Goal: Transaction & Acquisition: Purchase product/service

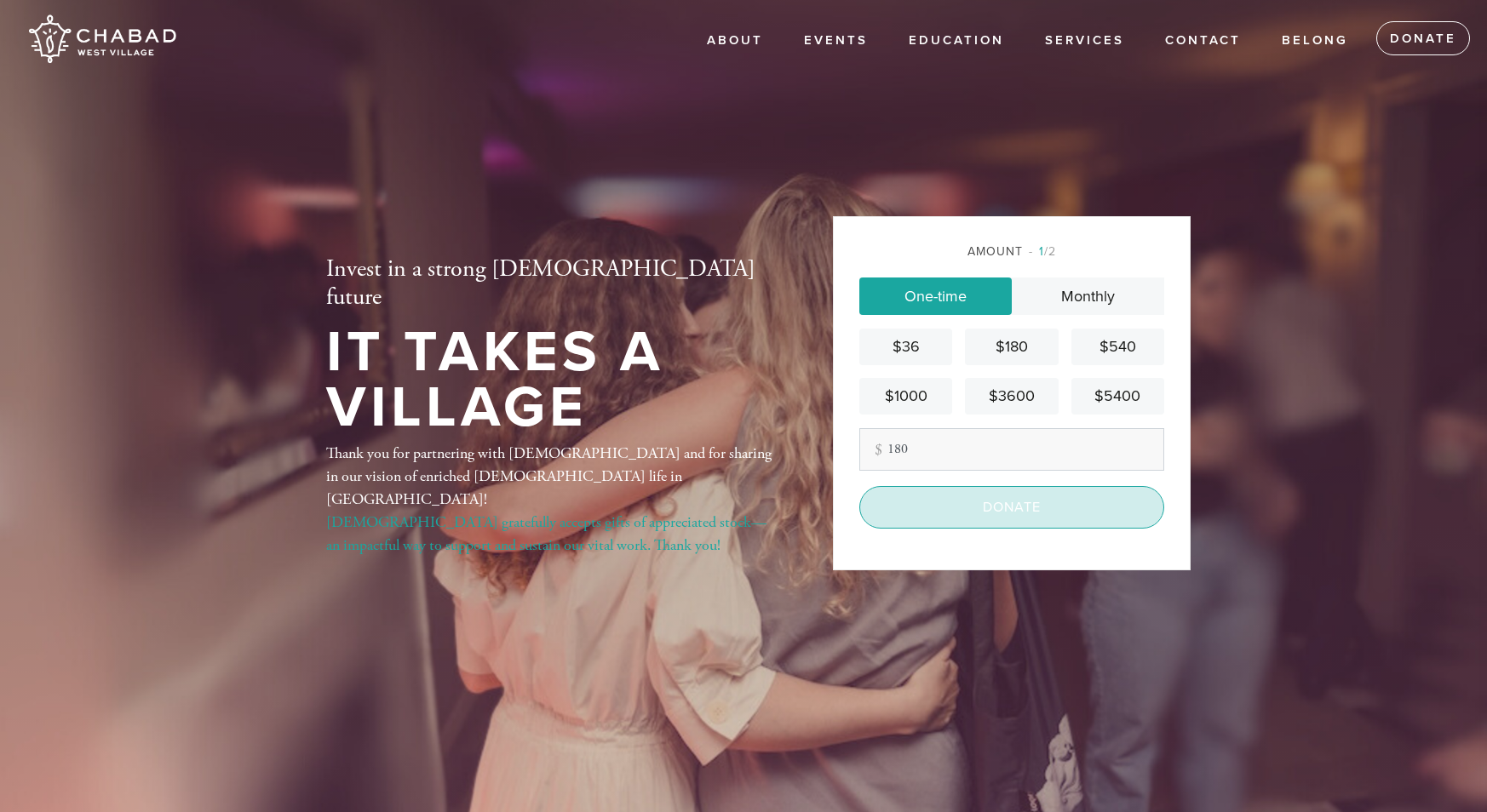
type input "180"
click at [970, 513] on input "Donate" at bounding box center [1011, 507] width 305 height 43
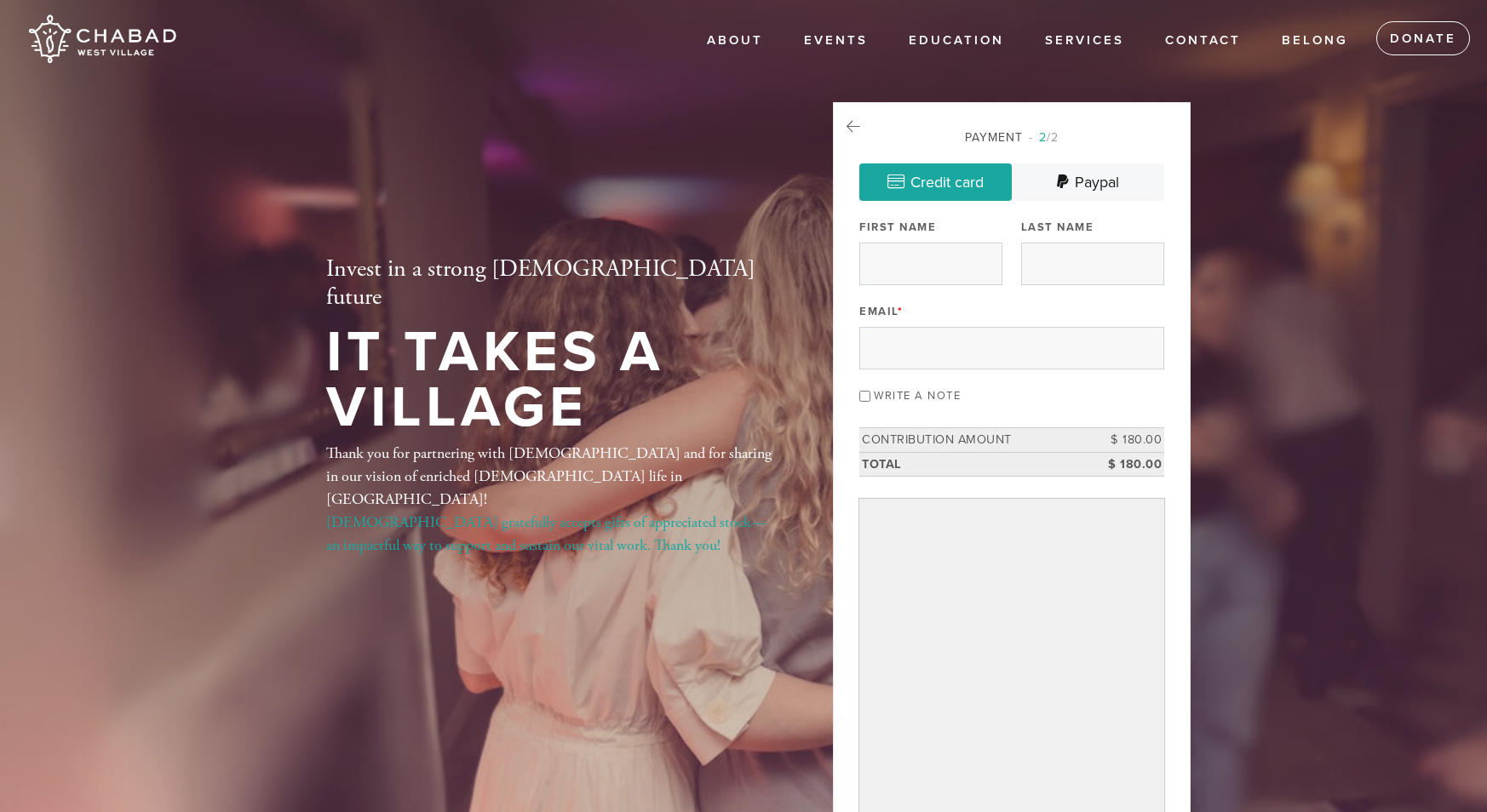
click at [964, 311] on div "Email *" at bounding box center [1011, 334] width 305 height 71
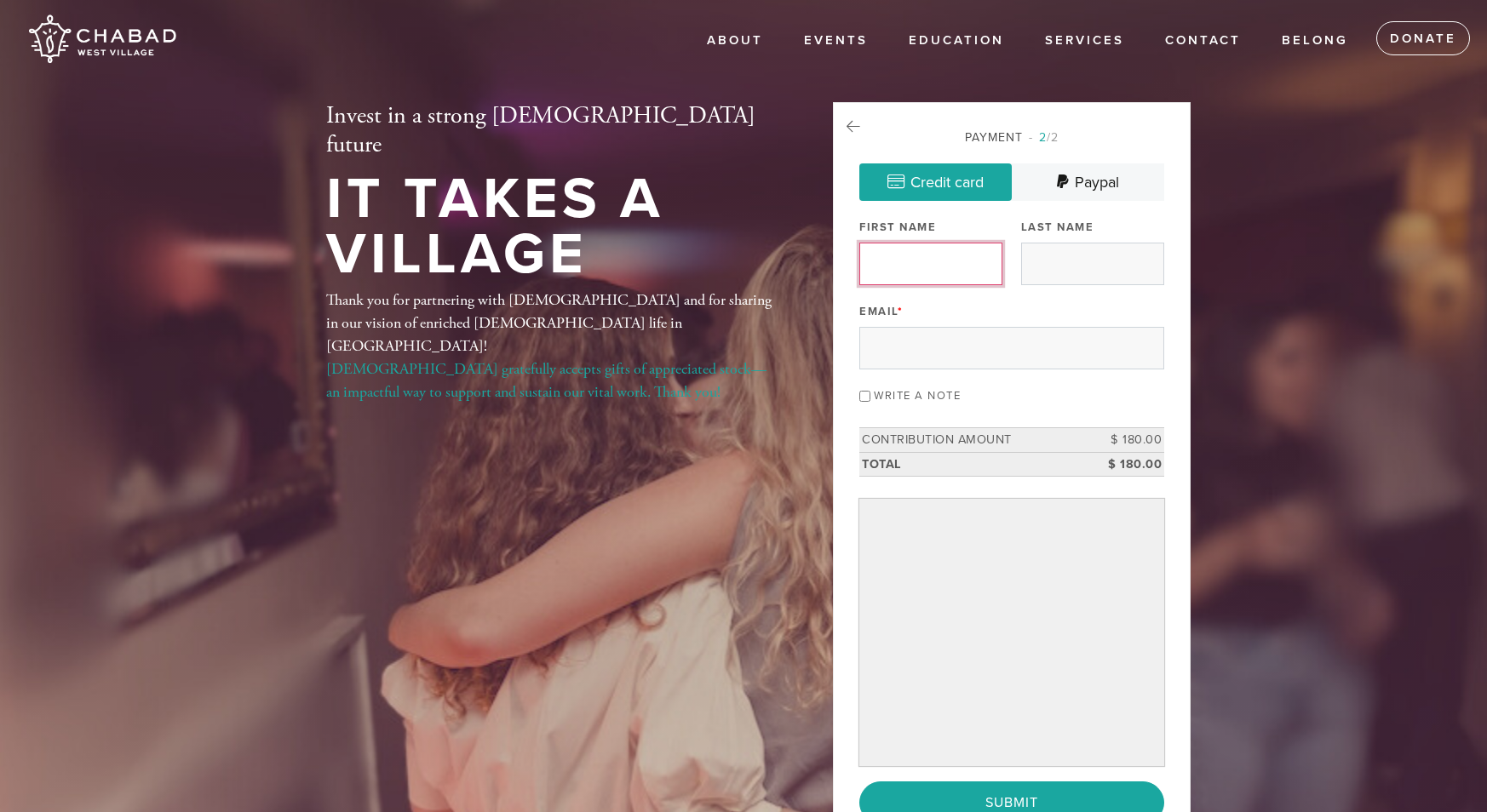
click at [905, 265] on input "First Name" at bounding box center [931, 264] width 143 height 43
type input "Jared"
type input "Zoneraich"
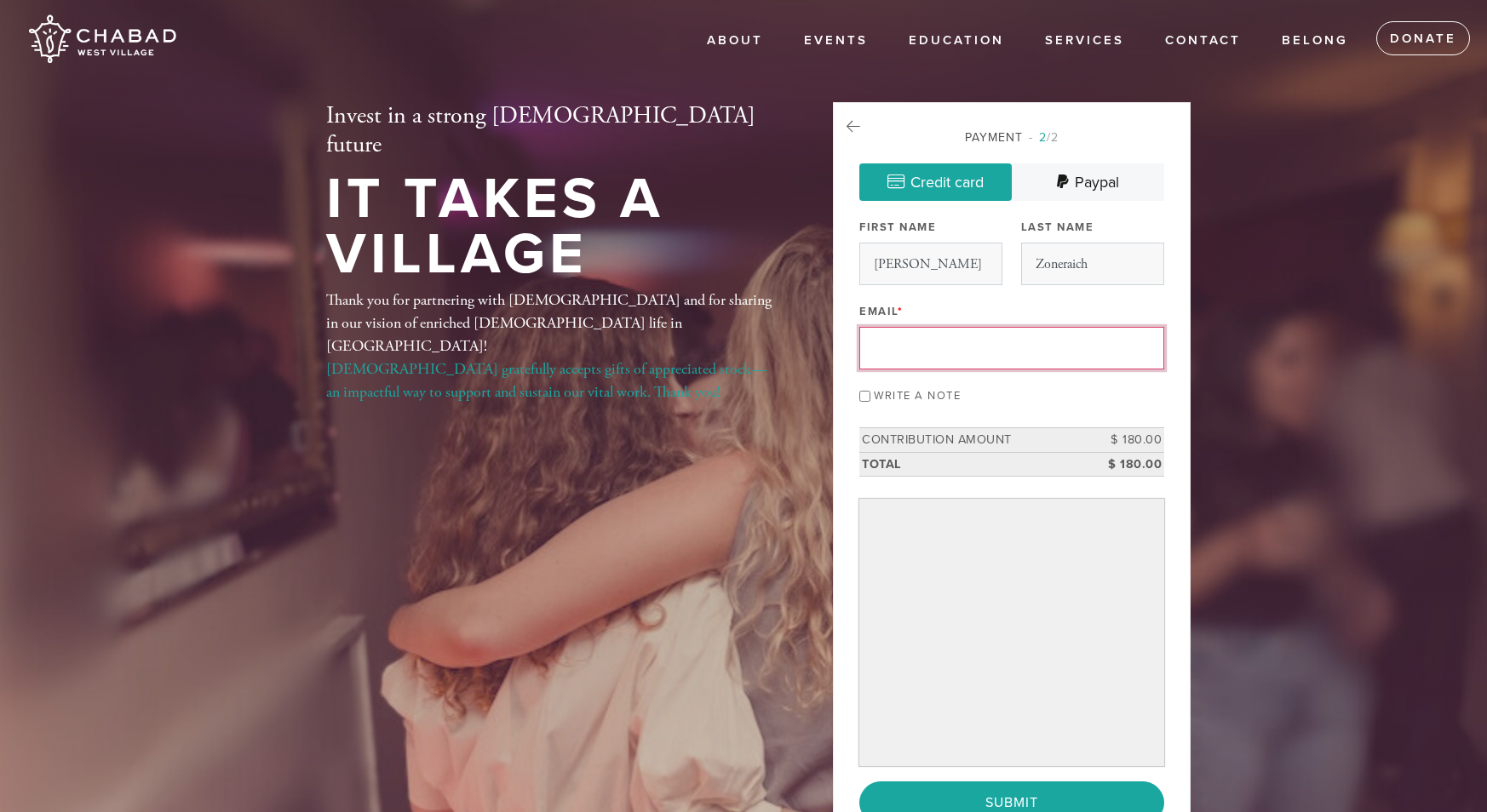
type input "jszoneraich@gmail.com"
click at [943, 393] on label "Write a note" at bounding box center [917, 396] width 86 height 14
click at [871, 393] on input "Write a note" at bounding box center [864, 396] width 11 height 11
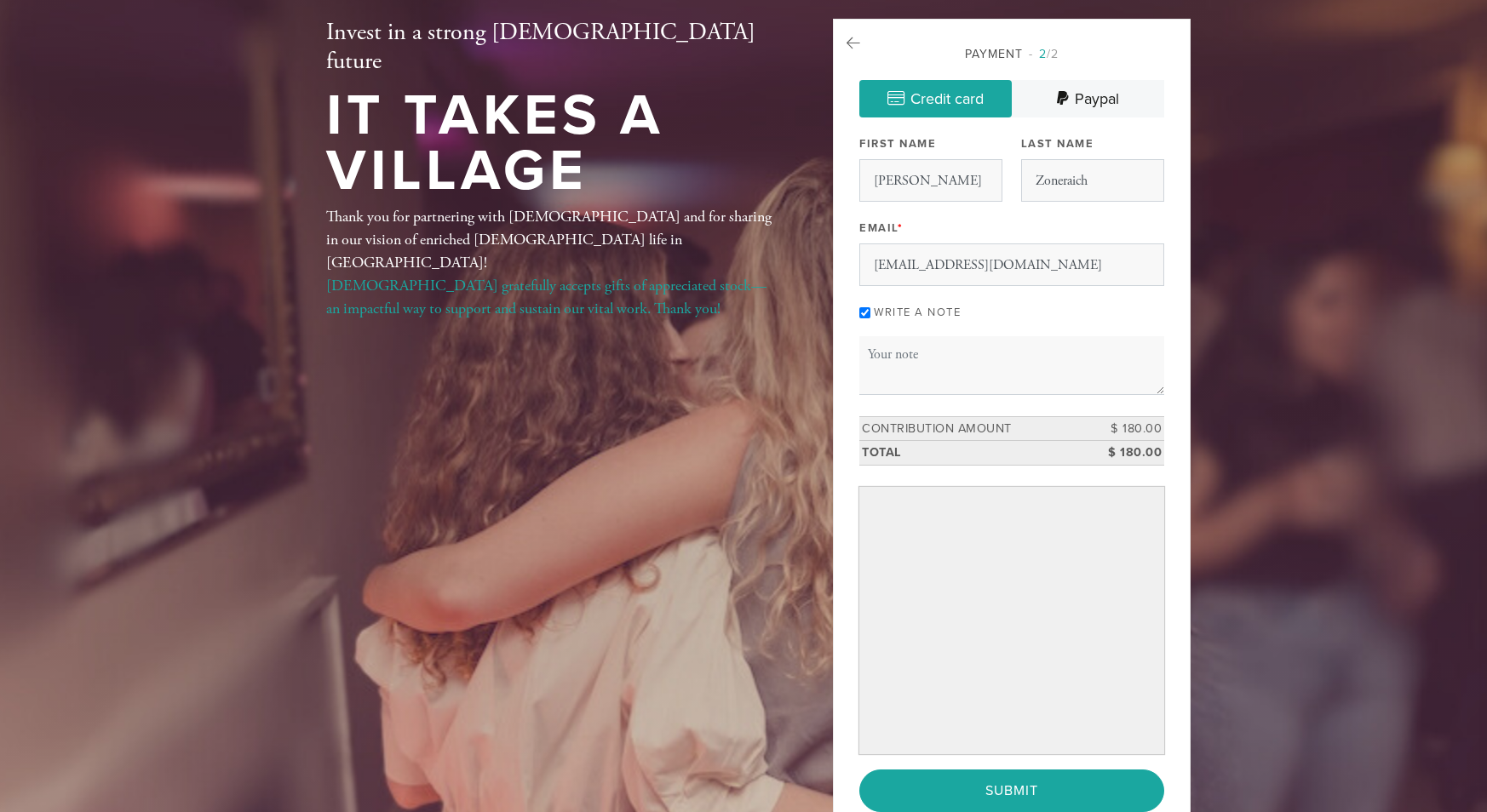
scroll to position [97, 0]
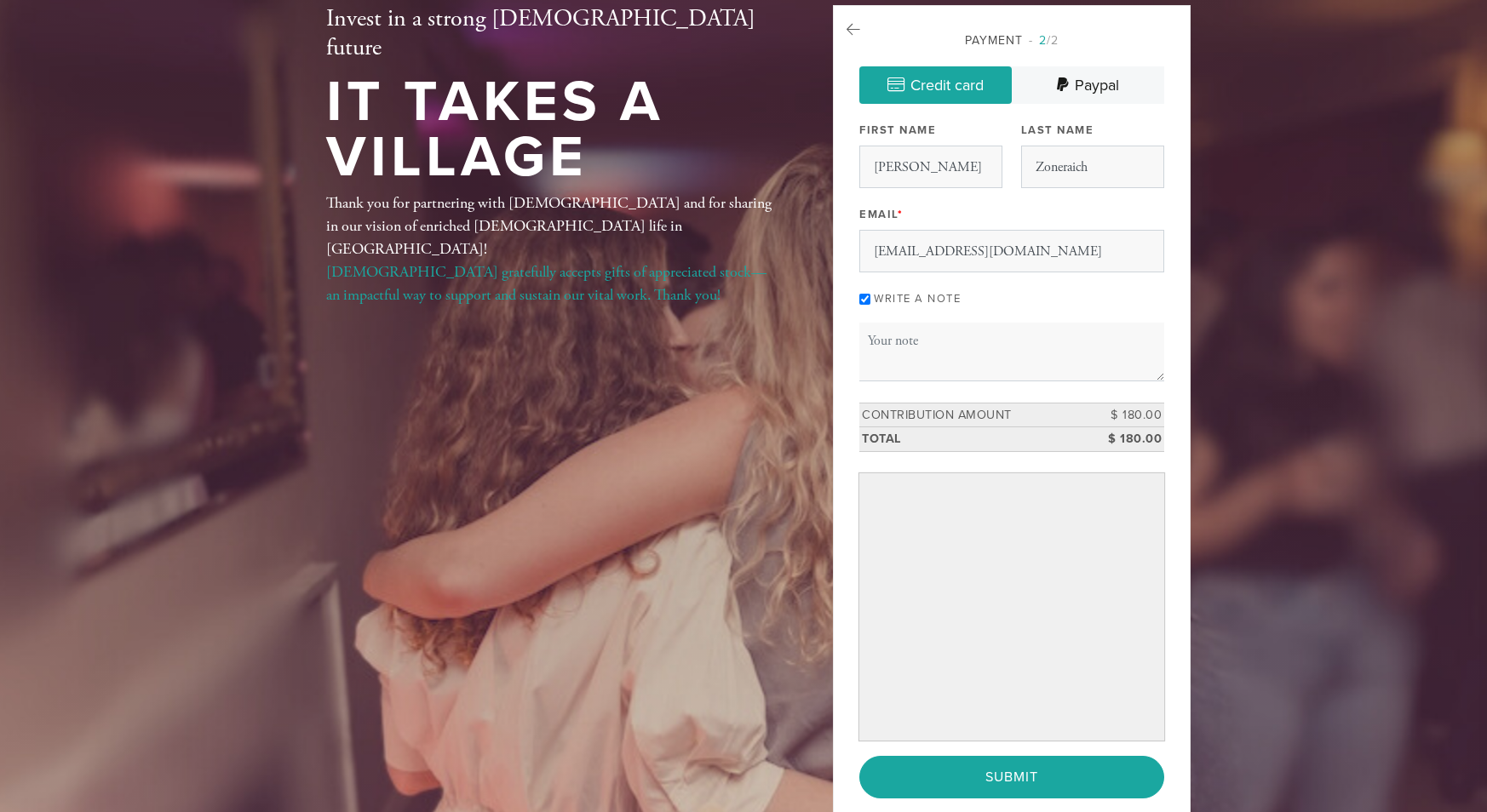
click at [907, 296] on label "Write a note" at bounding box center [917, 299] width 86 height 14
click at [871, 296] on input "Write a note" at bounding box center [864, 299] width 11 height 11
checkbox input "false"
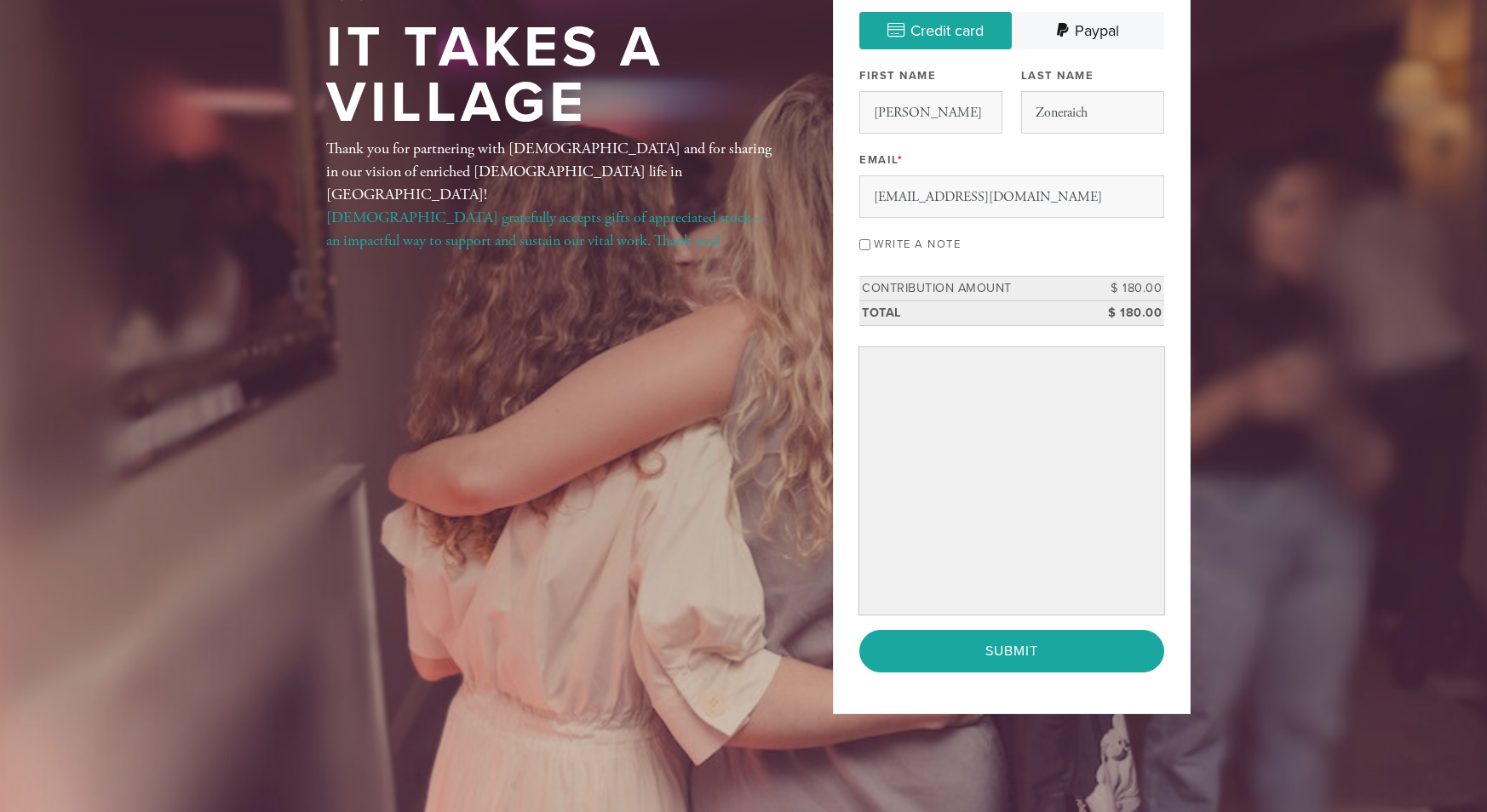
scroll to position [170, 0]
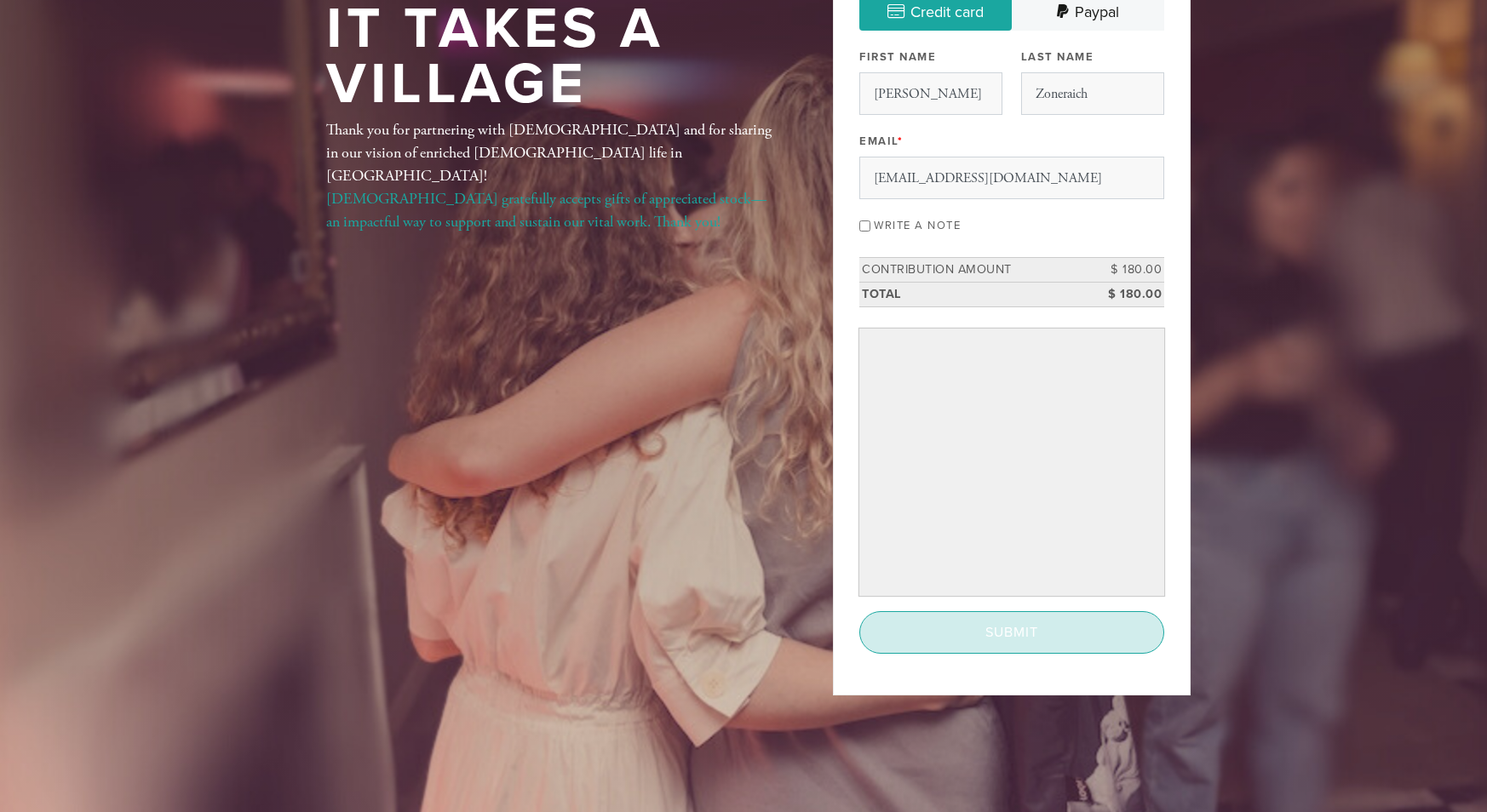
click at [1018, 644] on input "Submit" at bounding box center [1011, 632] width 305 height 43
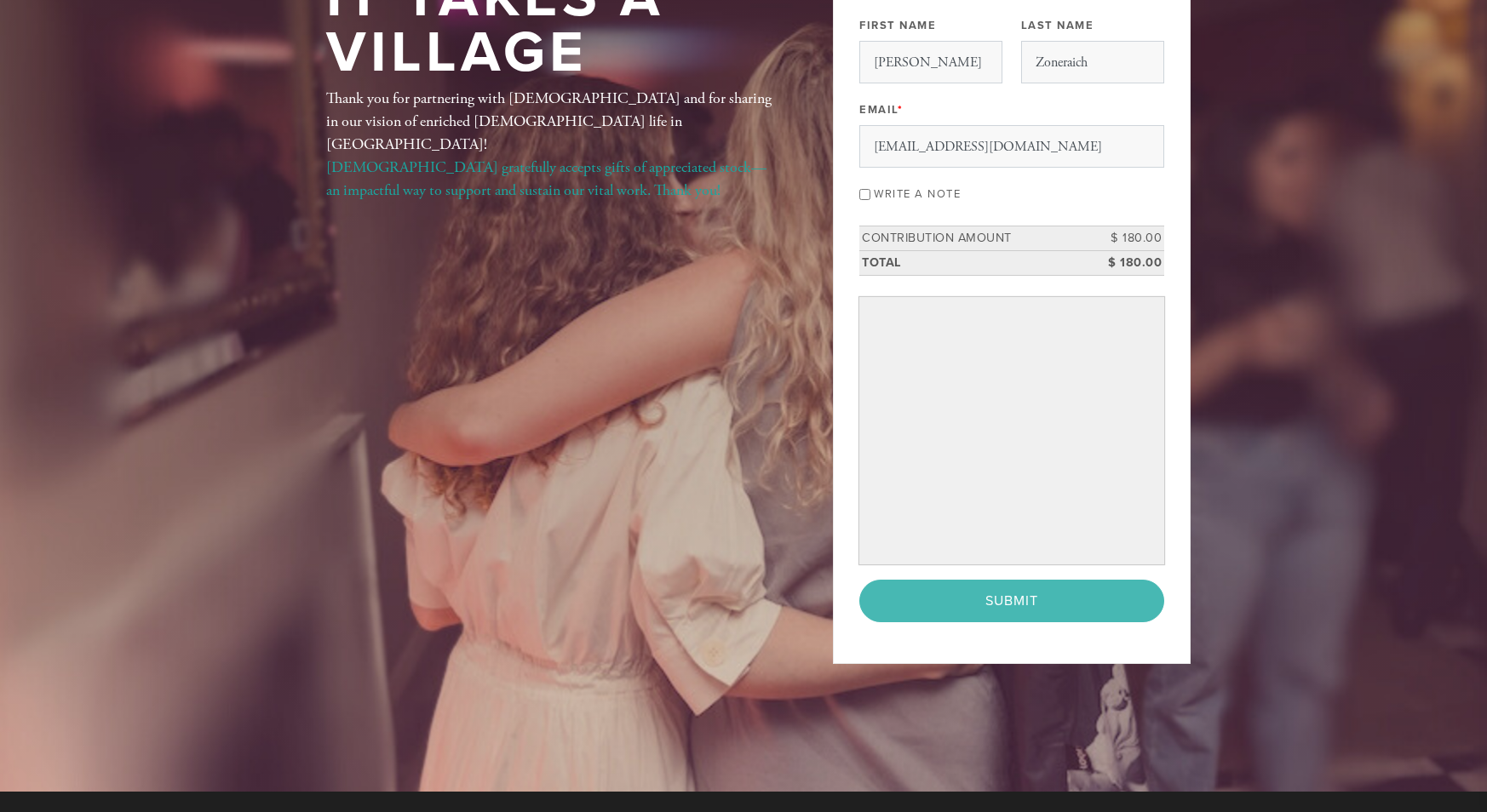
scroll to position [212, 0]
